Goal: Transaction & Acquisition: Purchase product/service

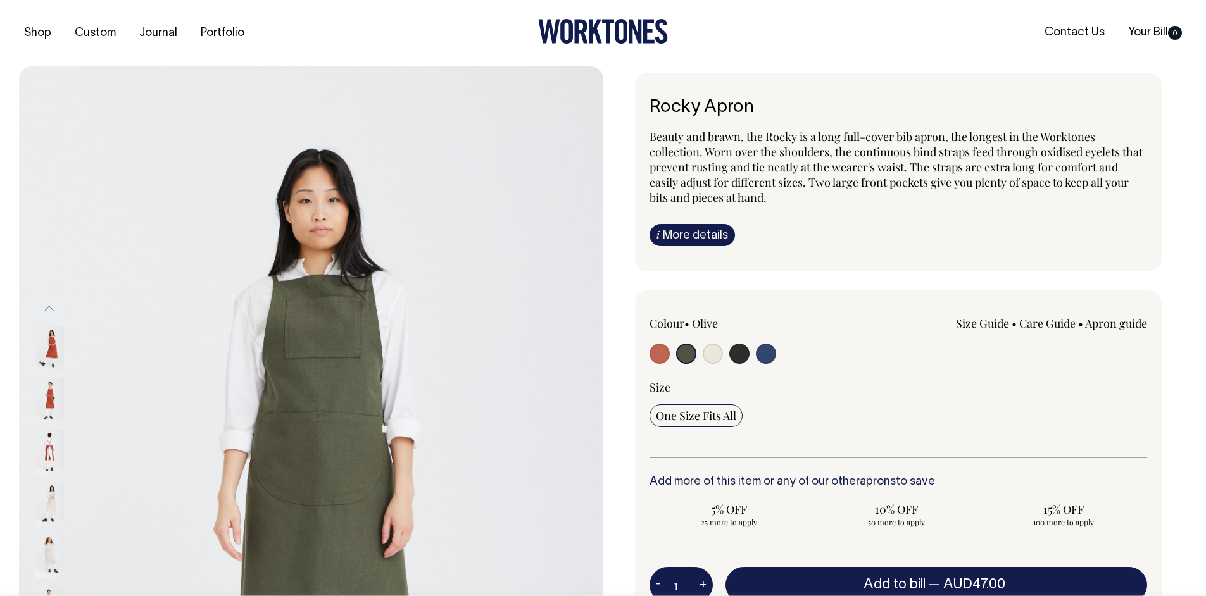
select select "Olive"
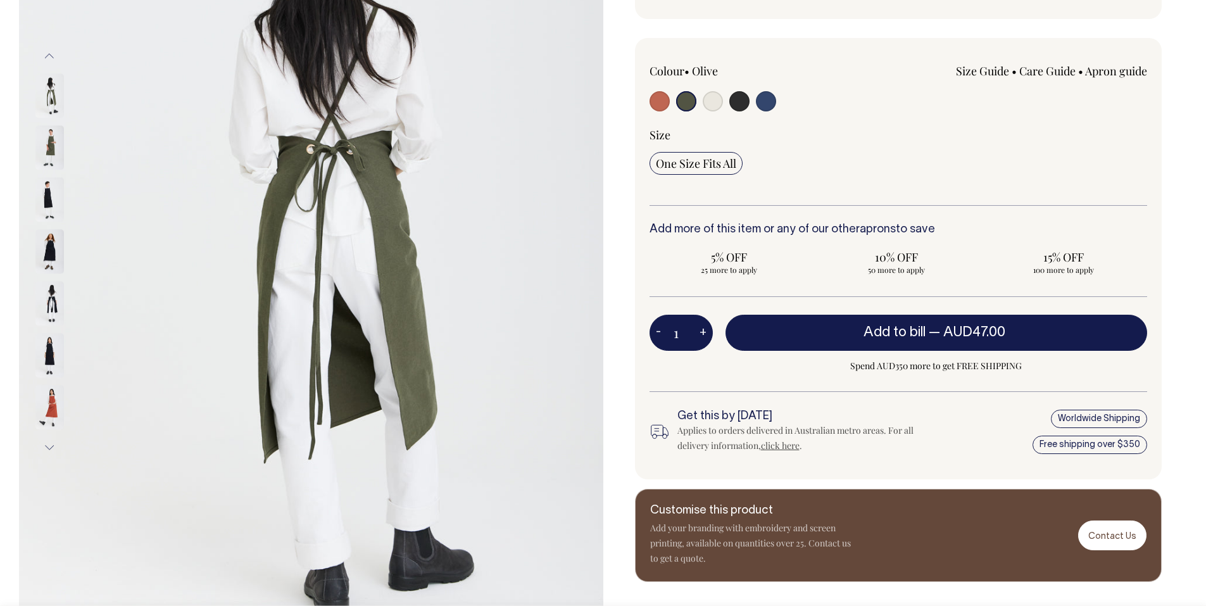
scroll to position [253, 0]
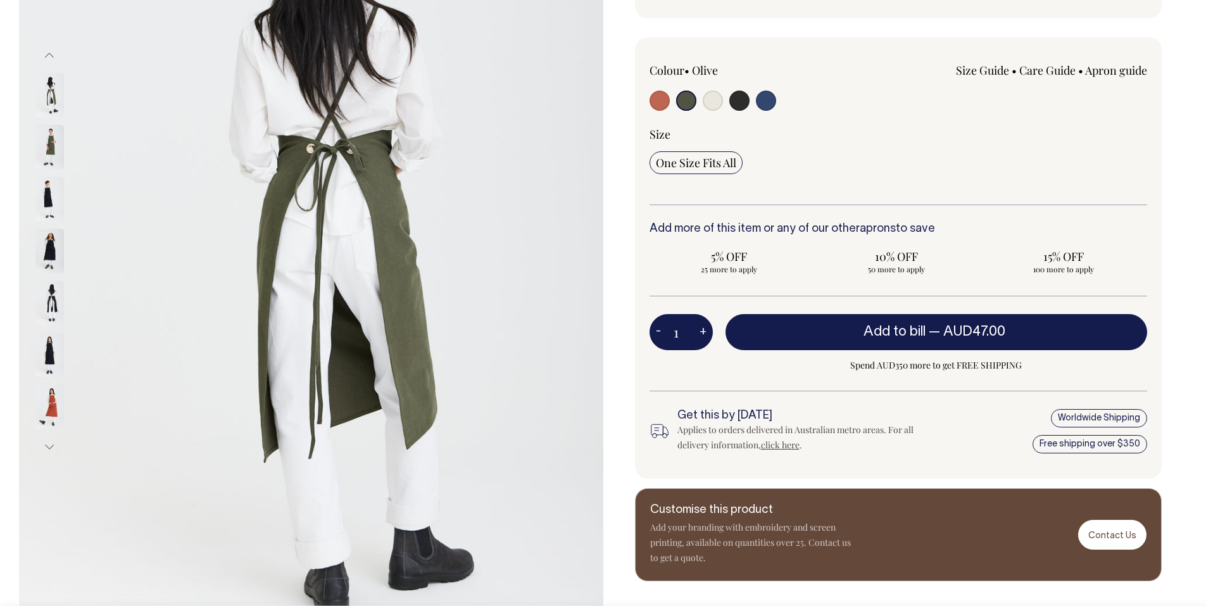
click at [712, 101] on input "radio" at bounding box center [713, 101] width 20 height 20
radio input "true"
select select "Natural"
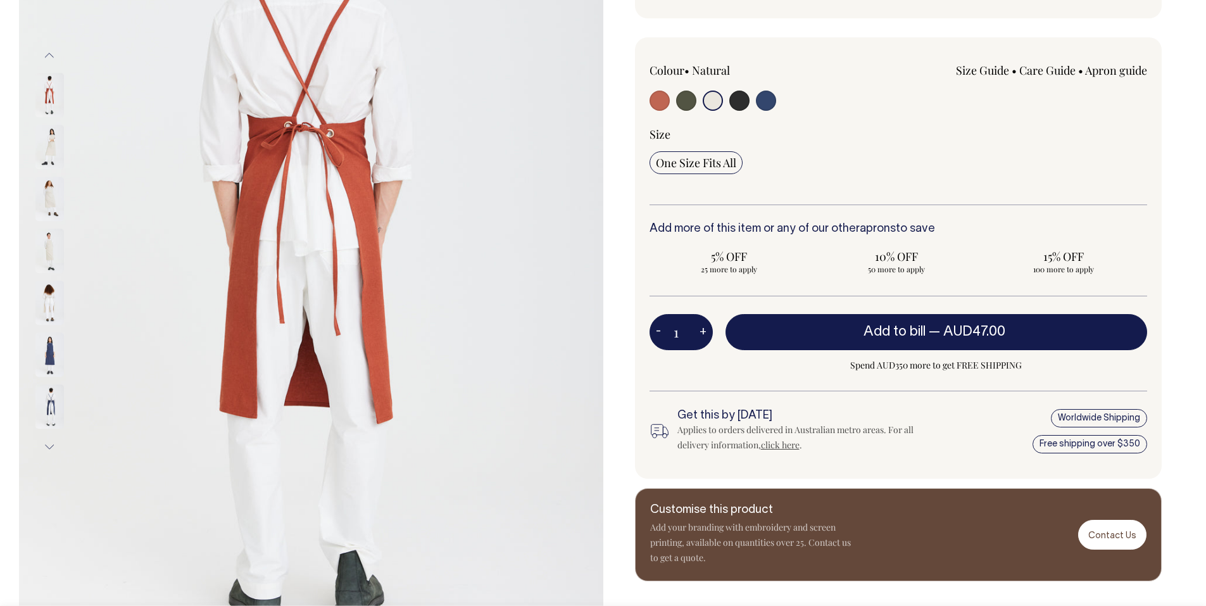
click at [664, 100] on input "radio" at bounding box center [660, 101] width 20 height 20
radio input "true"
select select "Rust"
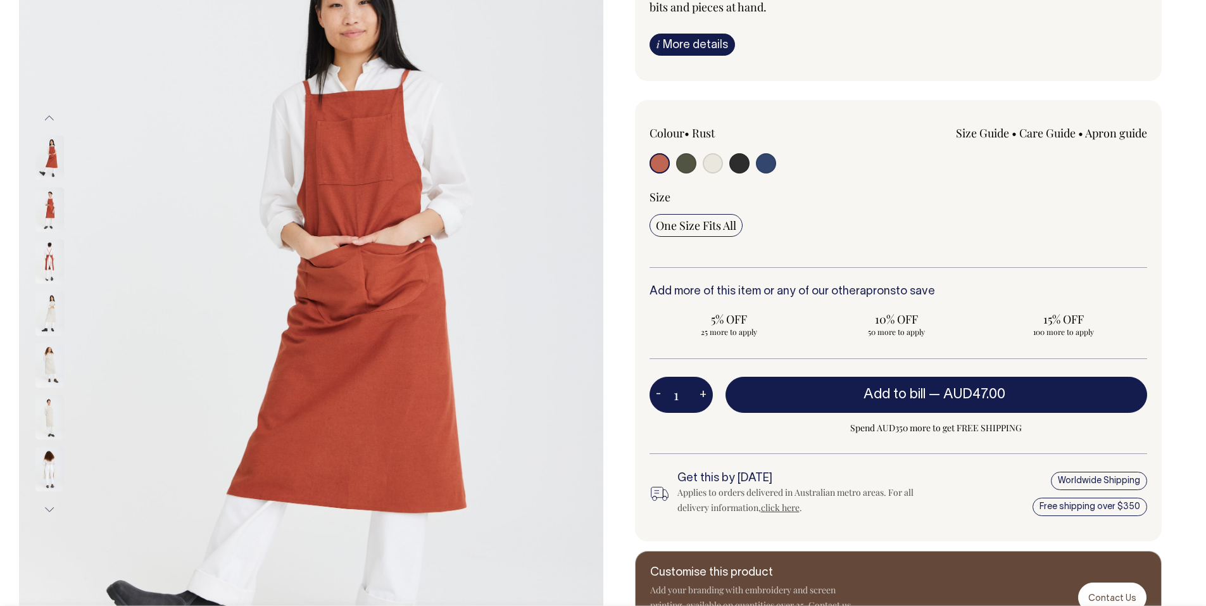
scroll to position [190, 0]
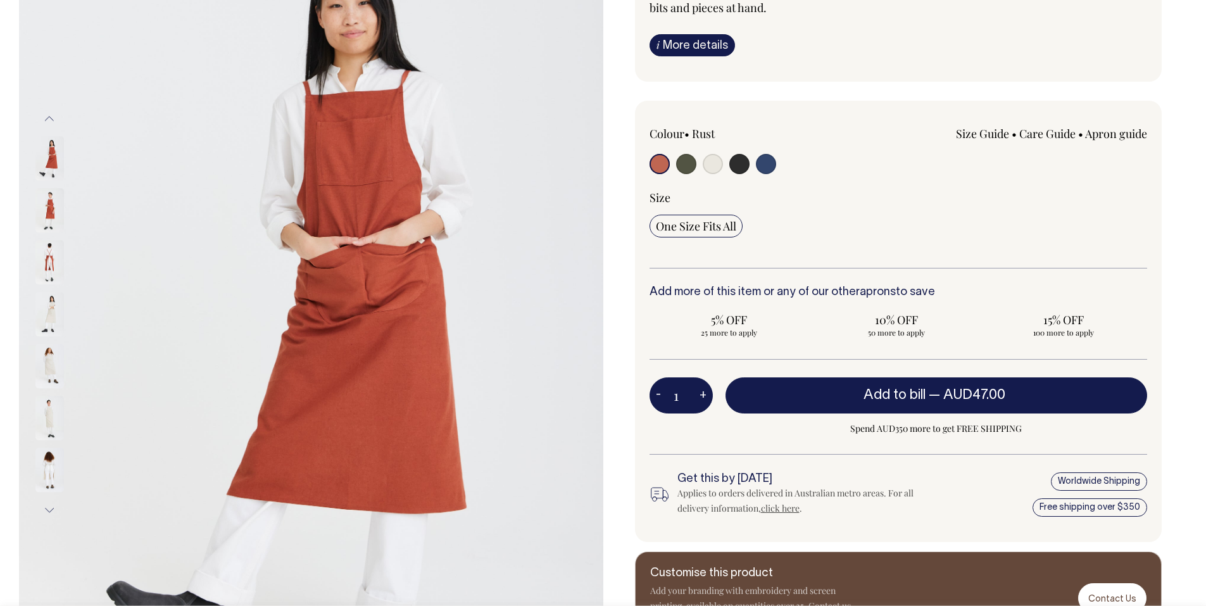
click at [690, 168] on input "radio" at bounding box center [686, 164] width 20 height 20
radio input "true"
select select "Olive"
